Goal: Transaction & Acquisition: Purchase product/service

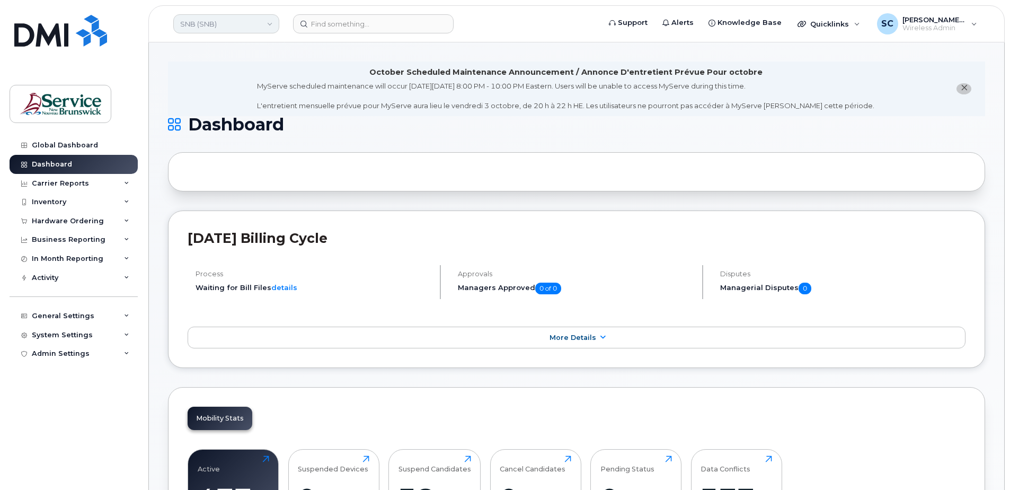
click at [235, 24] on link "SNB (SNB)" at bounding box center [226, 23] width 106 height 19
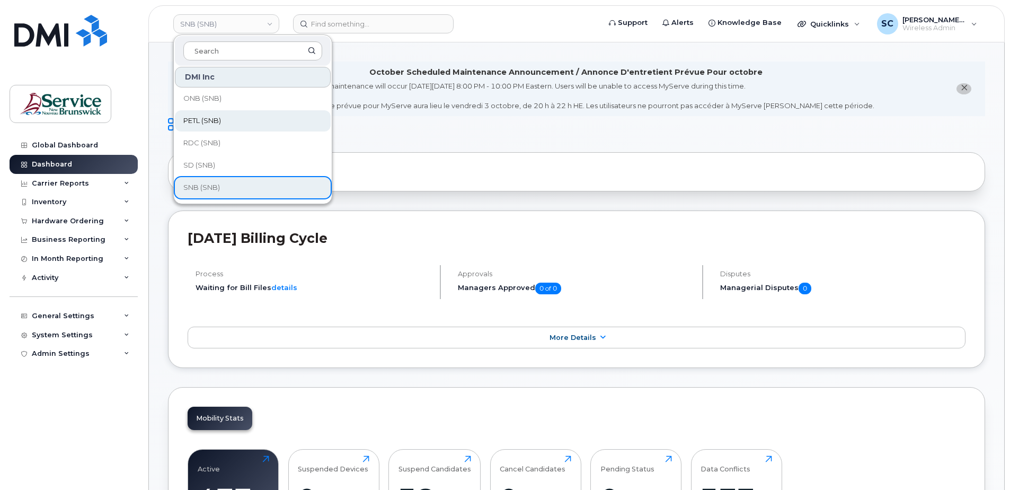
scroll to position [265, 0]
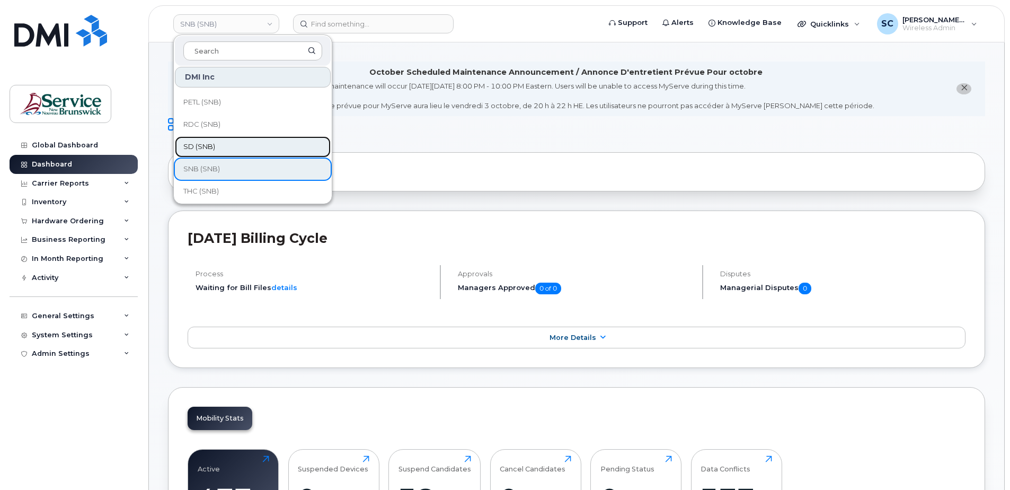
click at [212, 151] on span "SD (SNB)" at bounding box center [199, 147] width 32 height 11
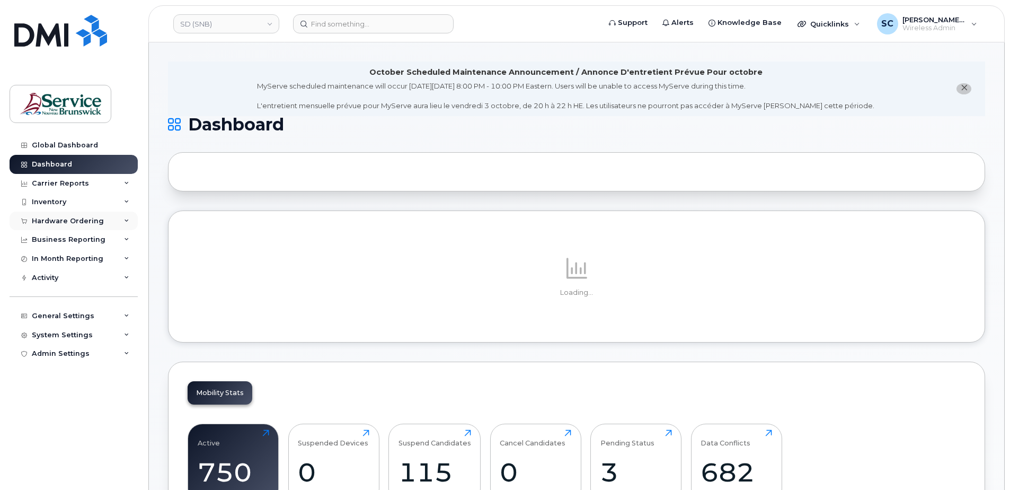
click at [55, 215] on div "Hardware Ordering" at bounding box center [74, 221] width 128 height 19
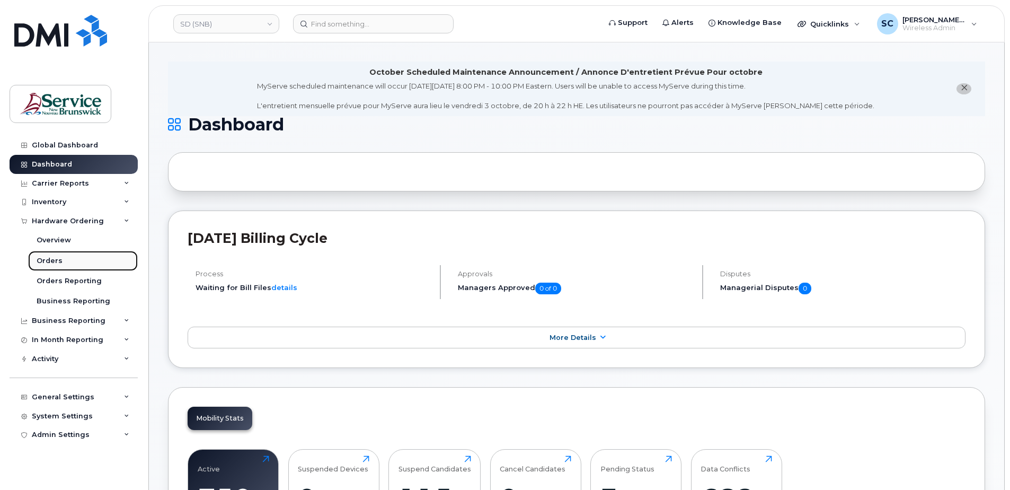
click at [65, 263] on link "Orders" at bounding box center [83, 261] width 110 height 20
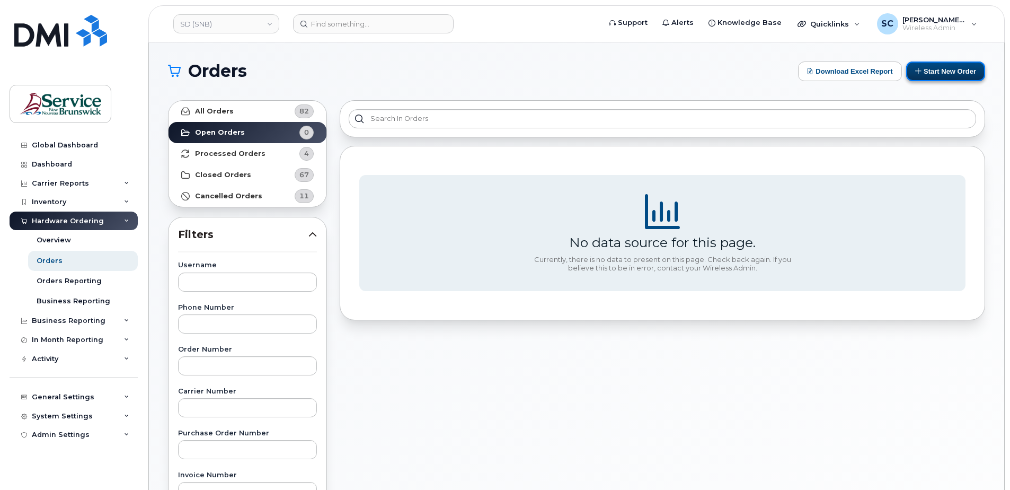
click at [931, 72] on button "Start New Order" at bounding box center [945, 71] width 79 height 20
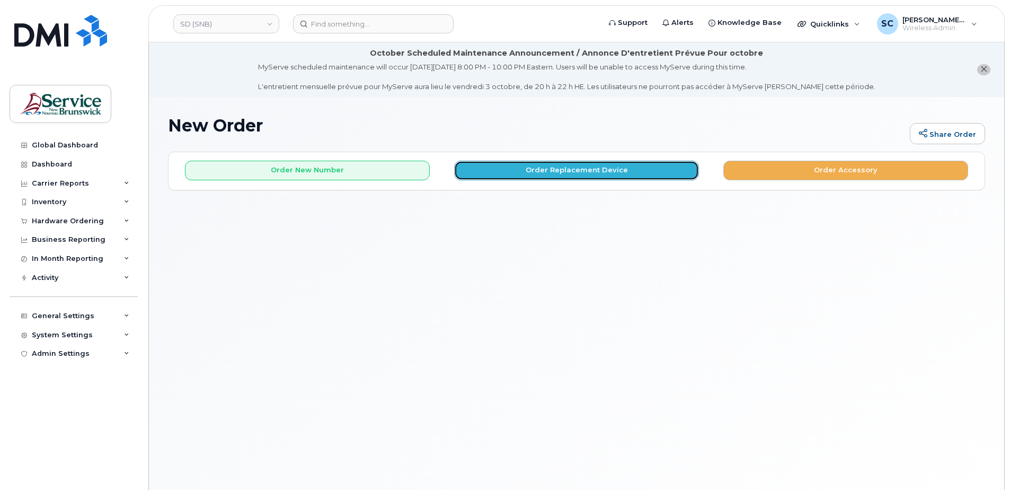
click at [642, 169] on button "Order Replacement Device" at bounding box center [576, 171] width 245 height 20
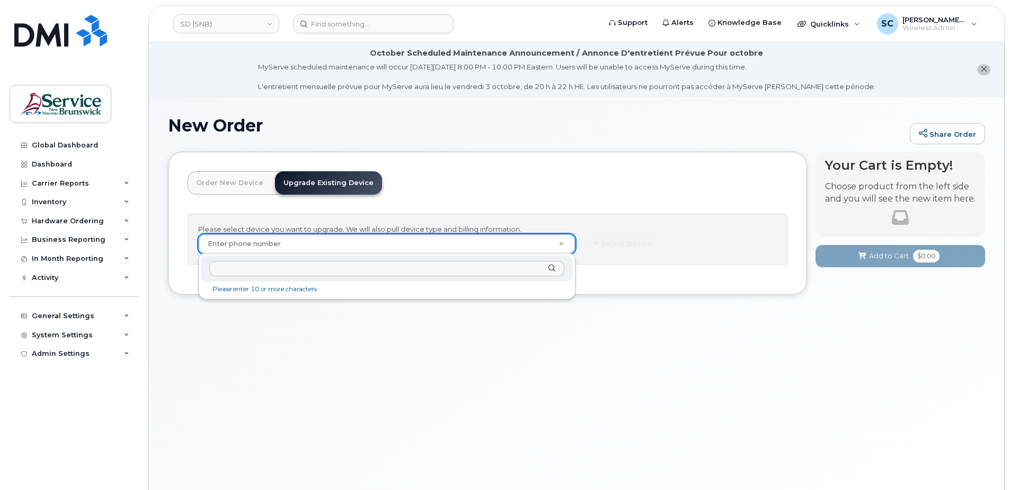
drag, startPoint x: 257, startPoint y: 260, endPoint x: 250, endPoint y: 273, distance: 14.7
click at [257, 266] on div at bounding box center [387, 269] width 372 height 26
click at [250, 273] on input "text" at bounding box center [386, 268] width 355 height 15
paste input "506 726 7955"
click at [240, 271] on input "506 726 7955" at bounding box center [386, 268] width 355 height 15
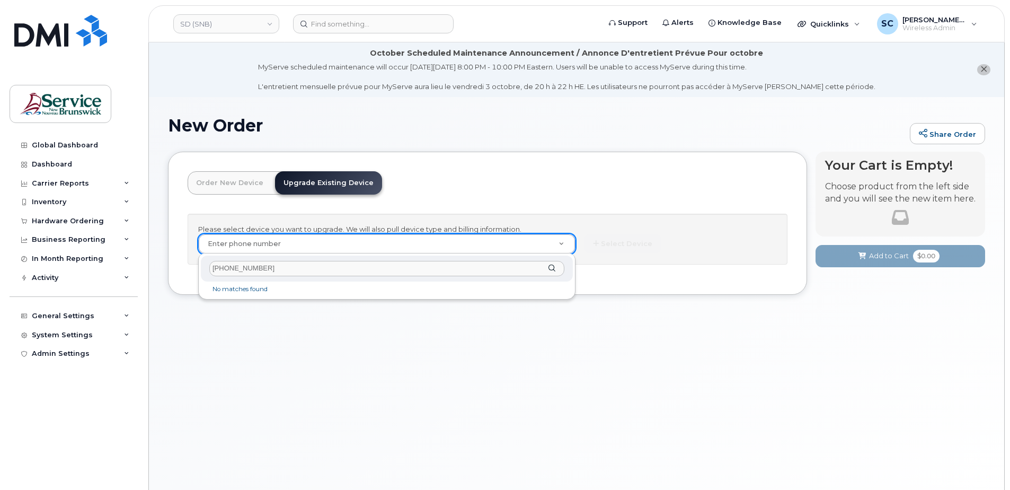
type input "5067267955"
